Goal: Task Accomplishment & Management: Manage account settings

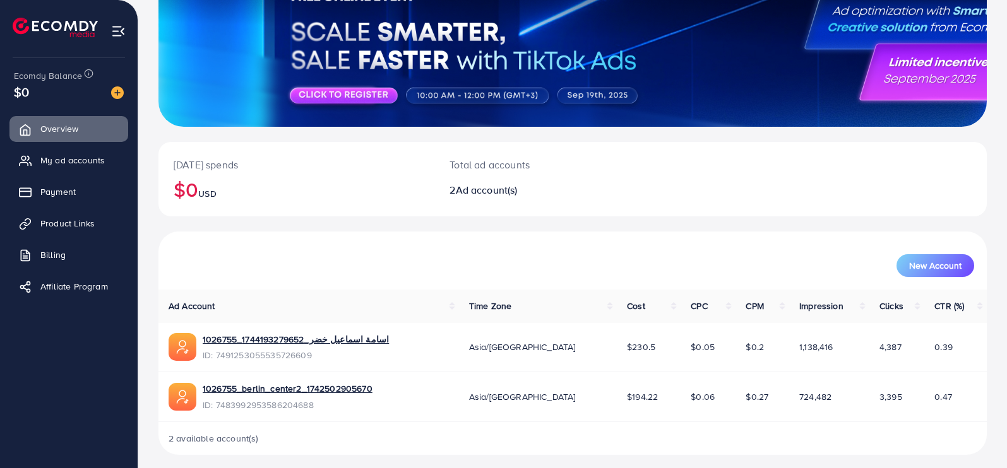
scroll to position [129, 0]
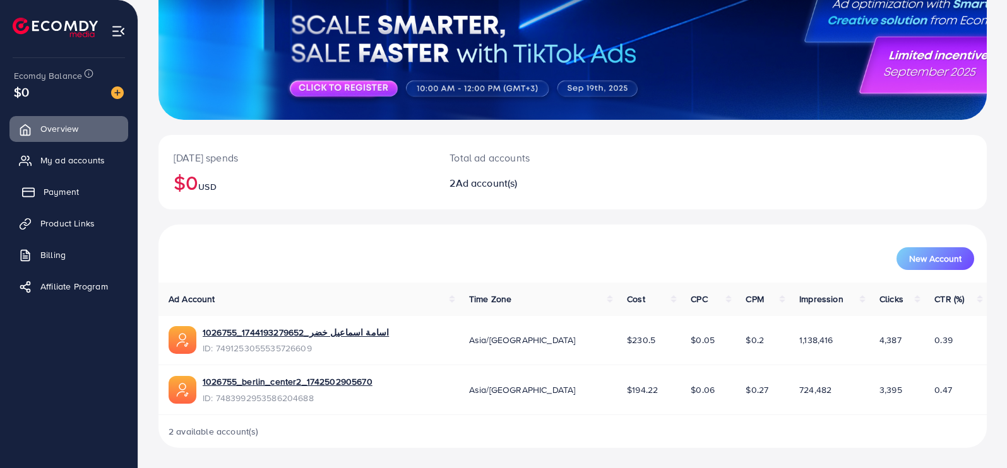
click at [69, 191] on span "Payment" at bounding box center [61, 192] width 35 height 13
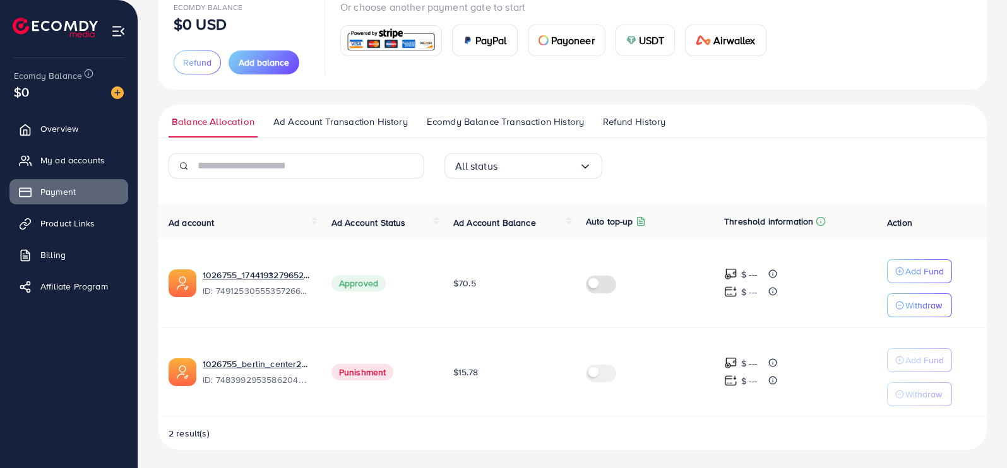
scroll to position [95, 0]
click at [117, 95] on img at bounding box center [117, 92] width 13 height 13
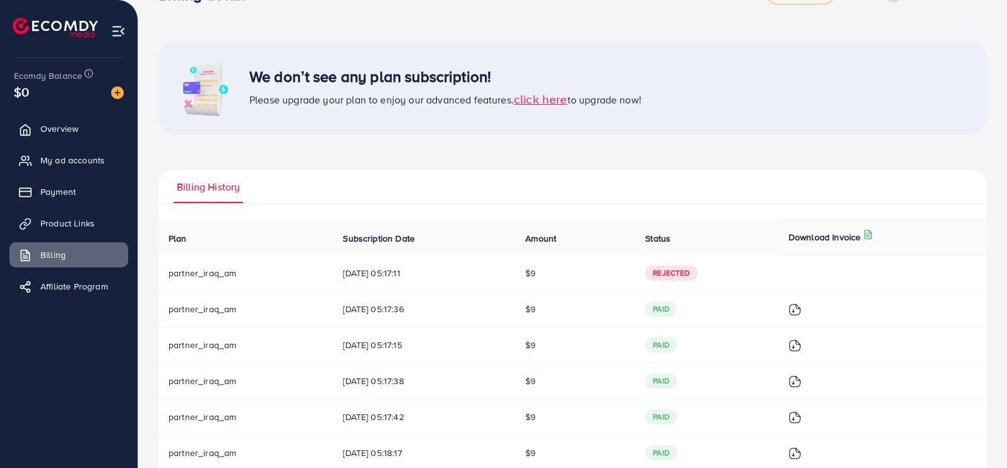
scroll to position [69, 0]
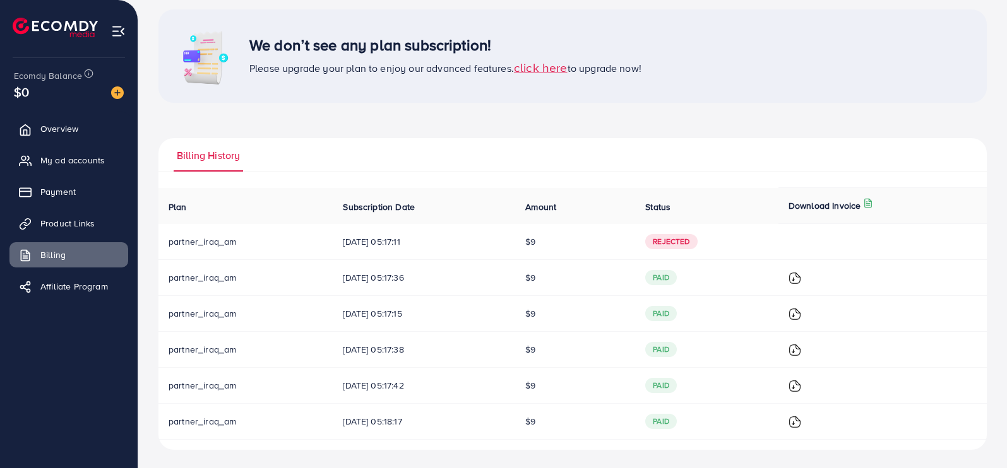
click at [546, 68] on span "click here" at bounding box center [541, 67] width 54 height 17
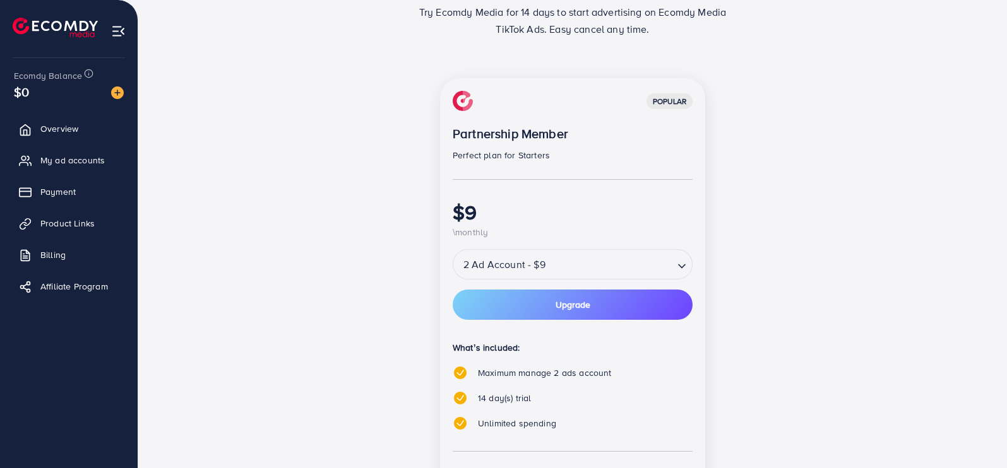
scroll to position [103, 0]
